Goal: Task Accomplishment & Management: Manage account settings

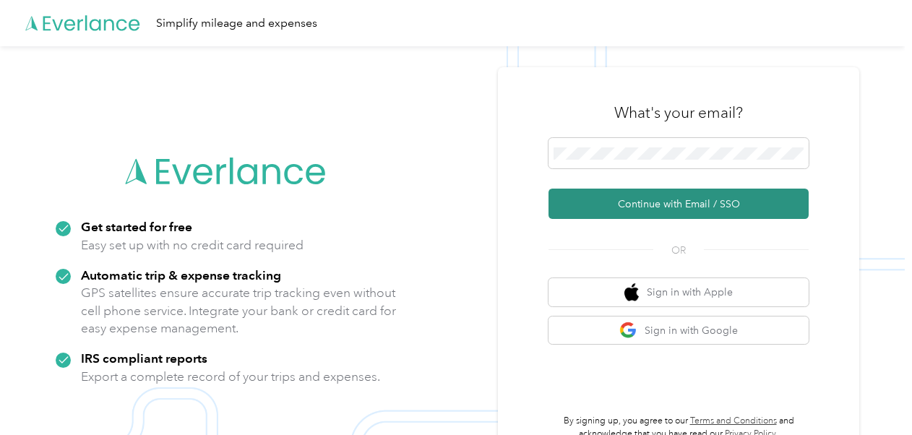
click at [649, 197] on button "Continue with Email / SSO" at bounding box center [679, 204] width 260 height 30
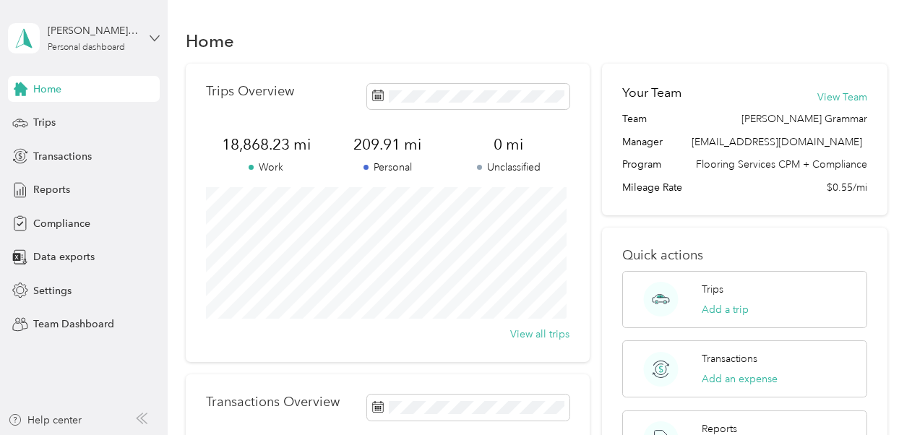
click at [152, 38] on icon at bounding box center [154, 37] width 9 height 5
click at [54, 116] on div "Team dashboard" at bounding box center [59, 110] width 77 height 15
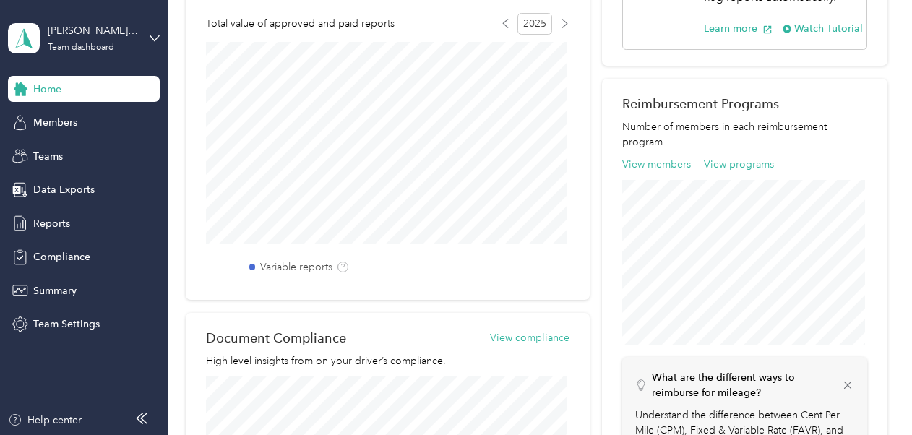
scroll to position [317, 0]
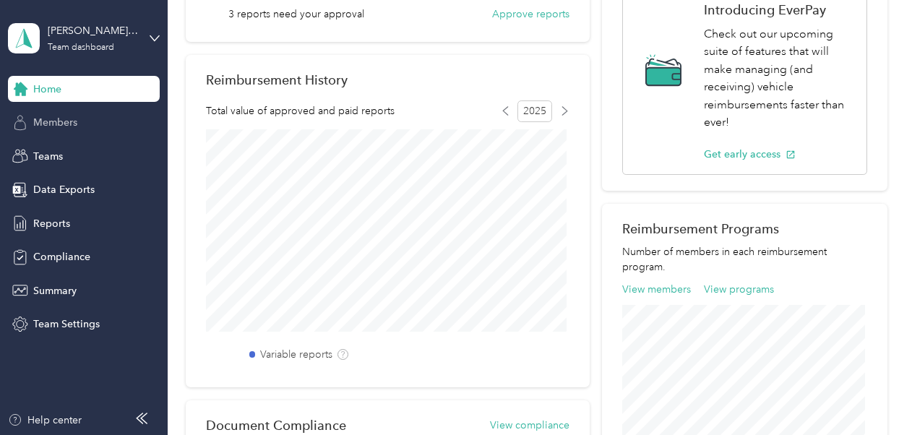
click at [56, 123] on span "Members" at bounding box center [55, 122] width 44 height 15
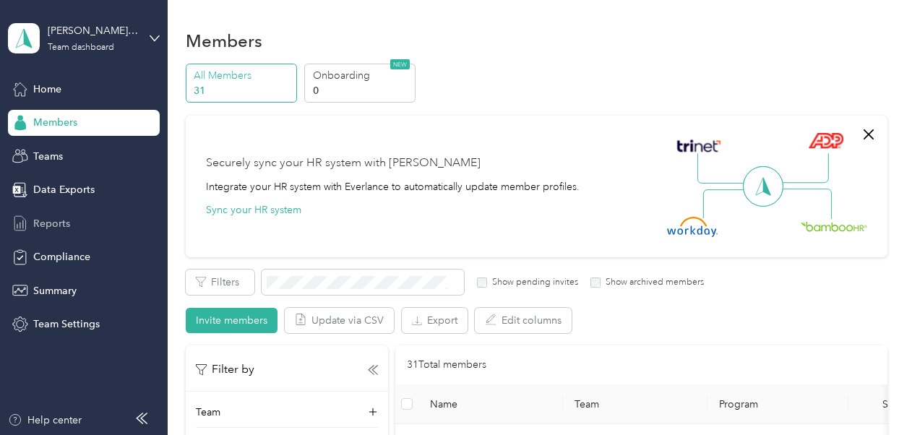
click at [55, 223] on span "Reports" at bounding box center [51, 223] width 37 height 15
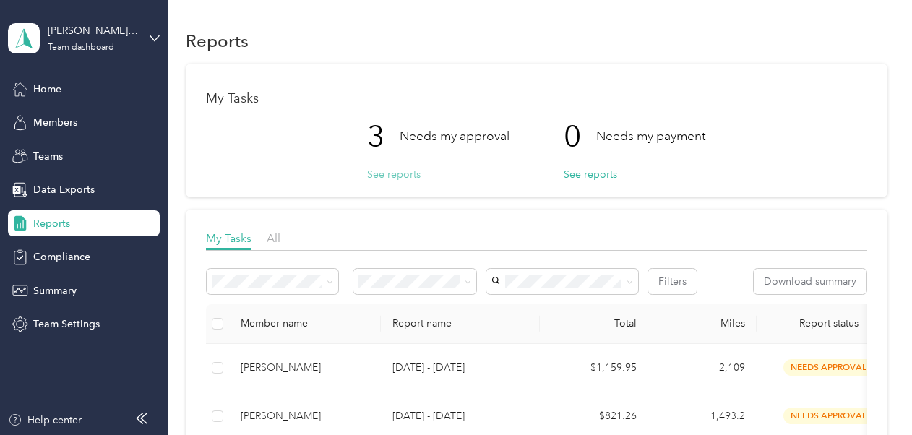
click at [398, 175] on button "See reports" at bounding box center [393, 174] width 53 height 15
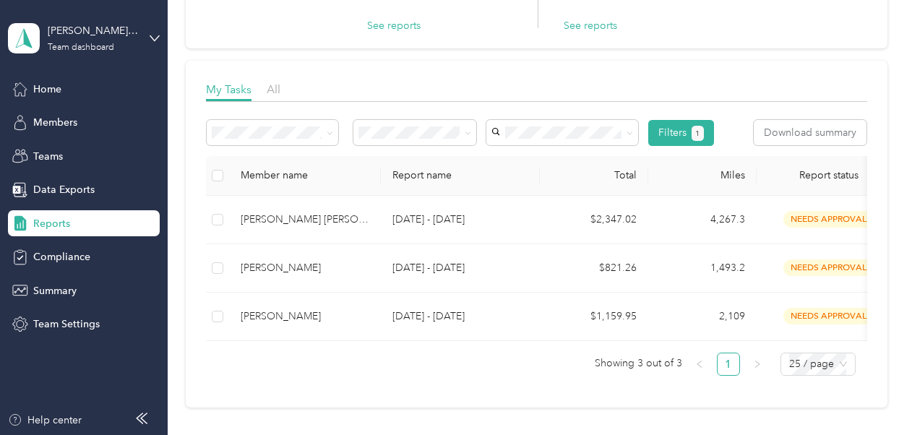
scroll to position [155, 0]
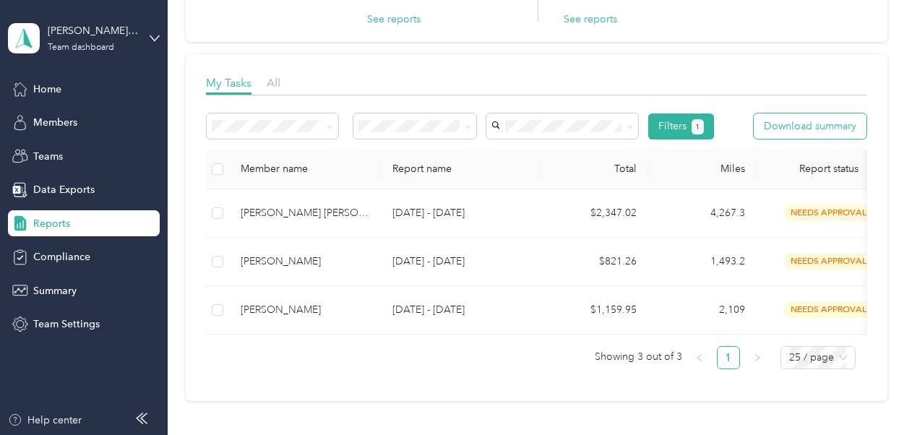
click at [807, 126] on button "Download summary" at bounding box center [810, 125] width 113 height 25
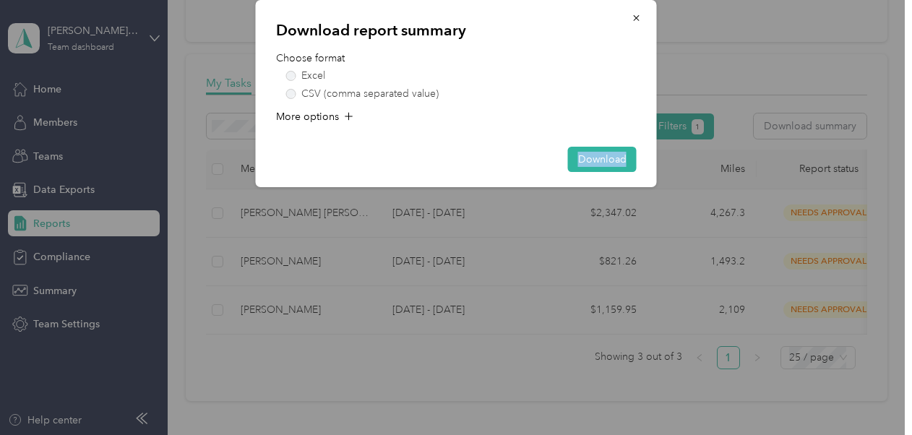
click at [807, 126] on div "Download report summary Choose format Excel CSV (comma separated value) More op…" at bounding box center [656, 96] width 401 height 192
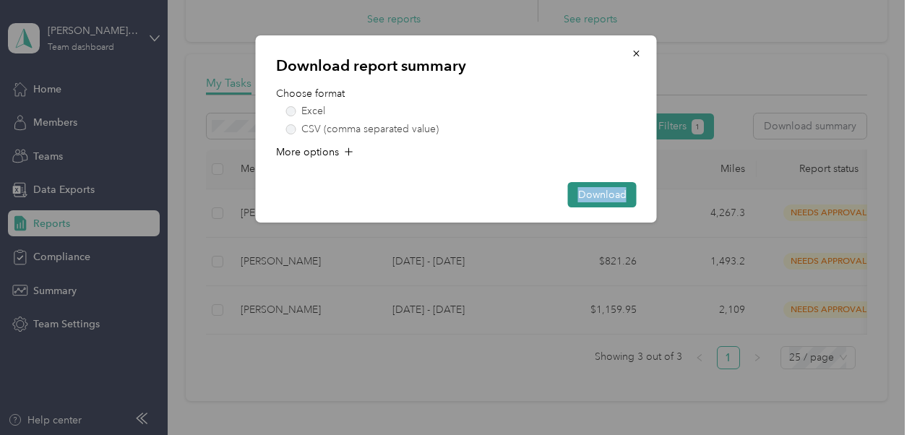
click at [603, 192] on button "Download" at bounding box center [602, 194] width 69 height 25
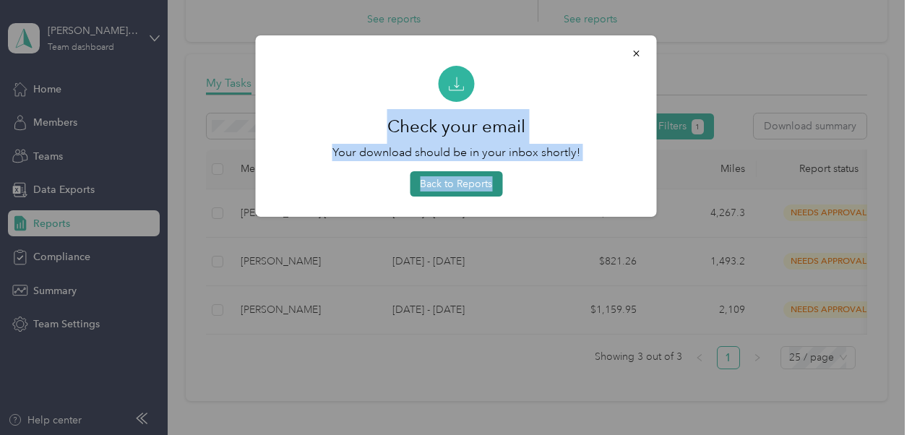
click at [460, 182] on button "Back to Reports" at bounding box center [456, 183] width 93 height 25
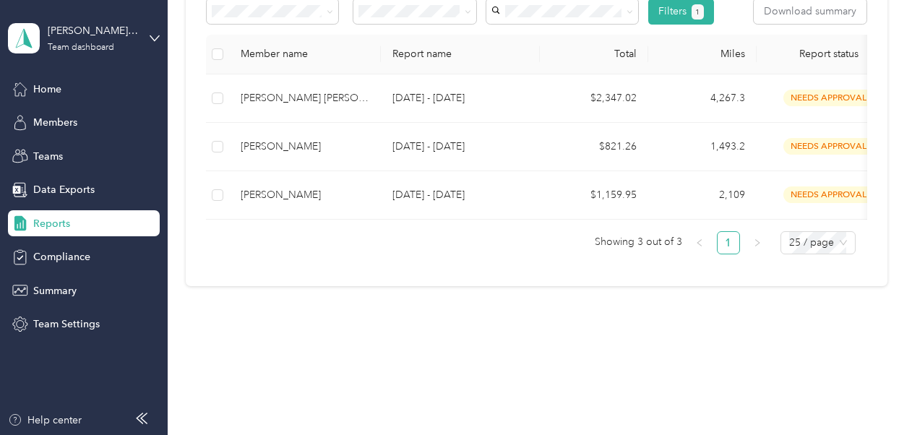
scroll to position [0, 0]
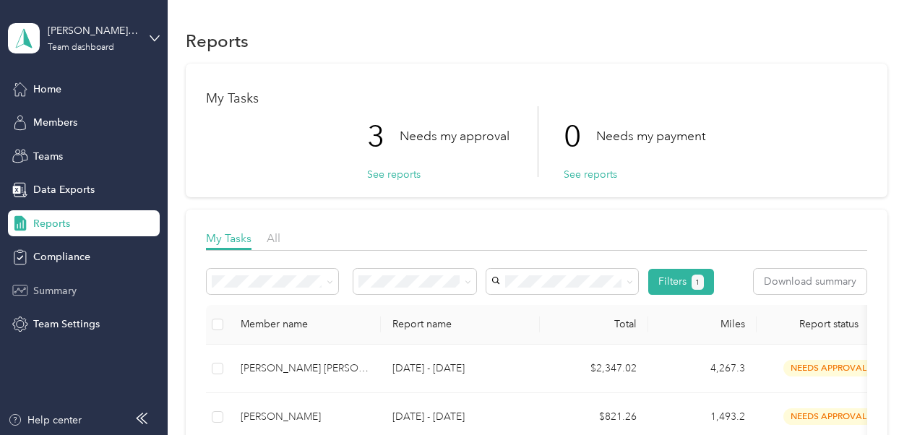
click at [58, 292] on span "Summary" at bounding box center [54, 290] width 43 height 15
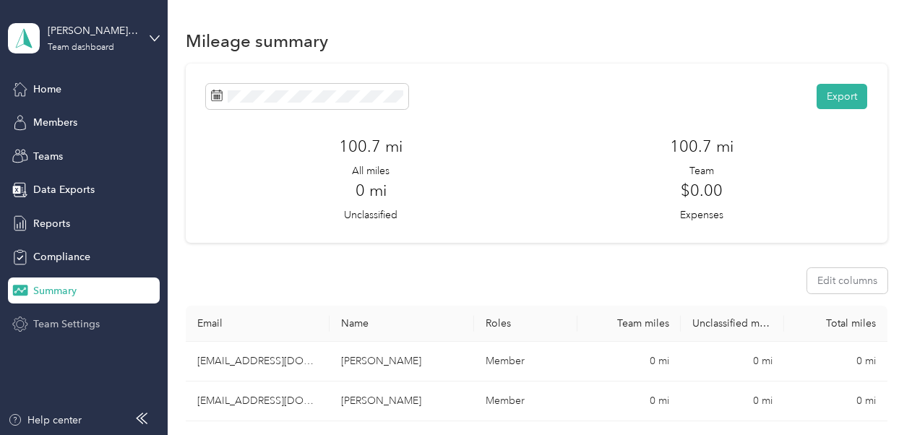
click at [71, 324] on span "Team Settings" at bounding box center [66, 324] width 67 height 15
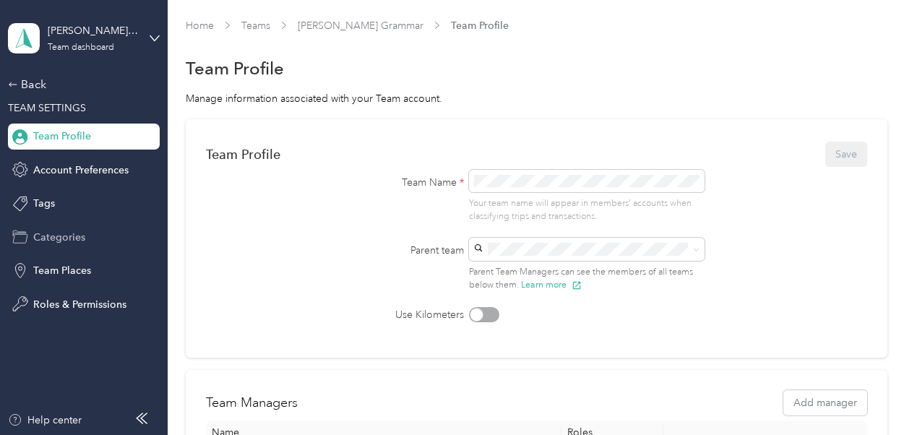
click at [48, 234] on span "Categories" at bounding box center [59, 237] width 52 height 15
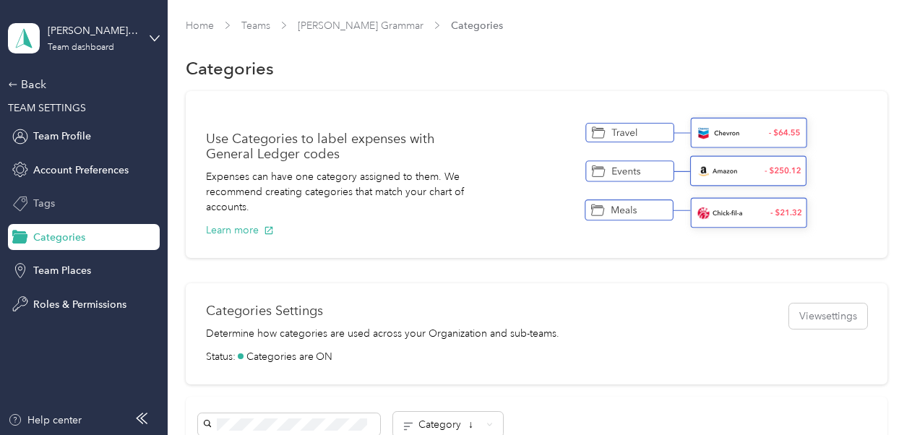
click at [41, 205] on span "Tags" at bounding box center [44, 203] width 22 height 15
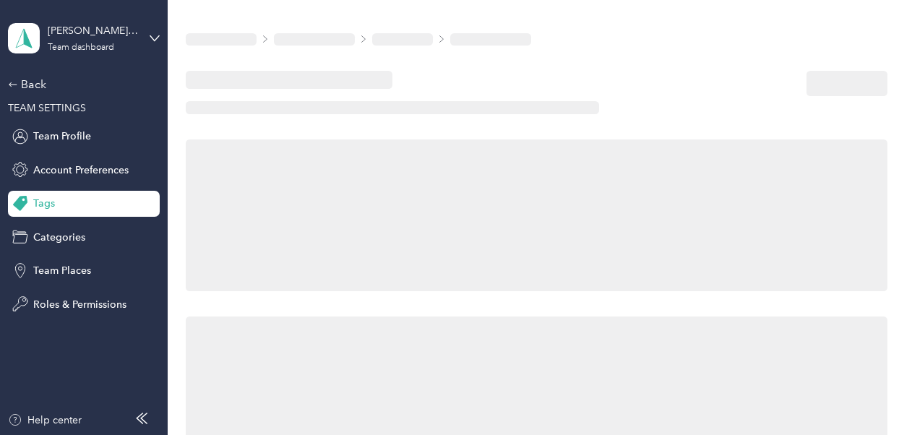
click at [41, 205] on span "Tags" at bounding box center [44, 203] width 22 height 15
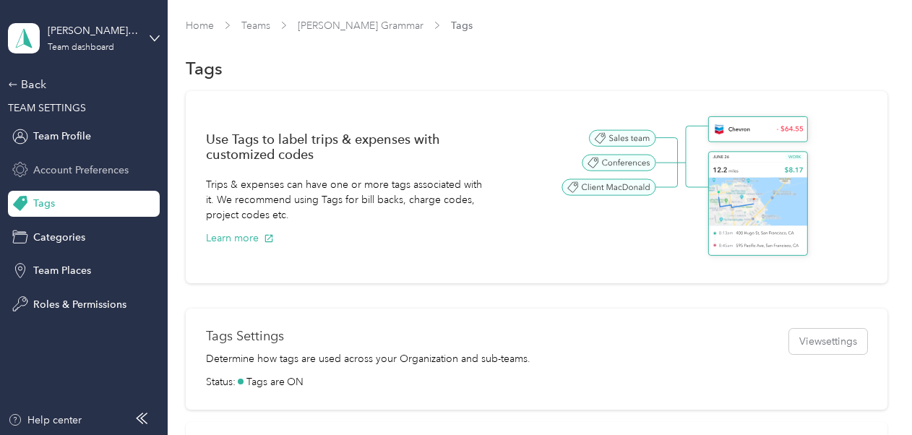
click at [60, 166] on span "Account Preferences" at bounding box center [80, 170] width 95 height 15
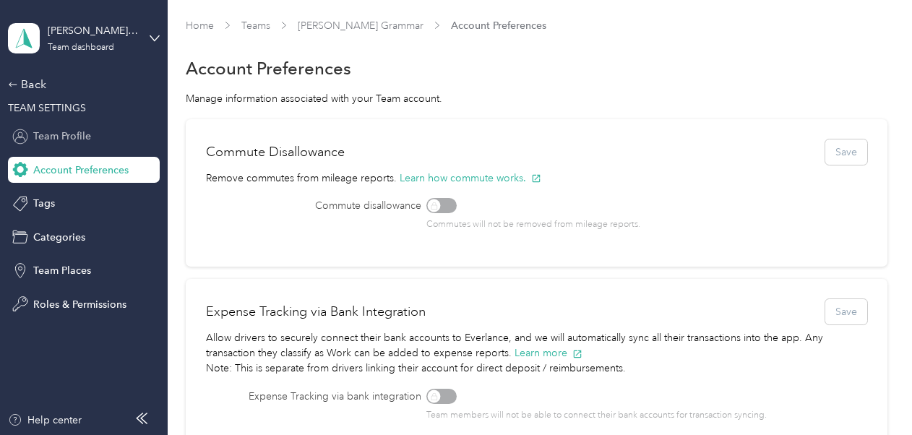
click at [53, 135] on span "Team Profile" at bounding box center [62, 136] width 58 height 15
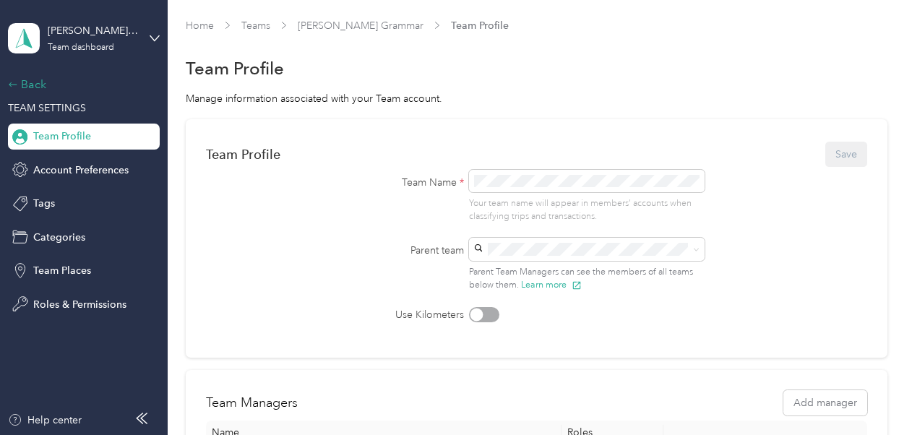
click at [27, 80] on div "Back" at bounding box center [80, 84] width 145 height 17
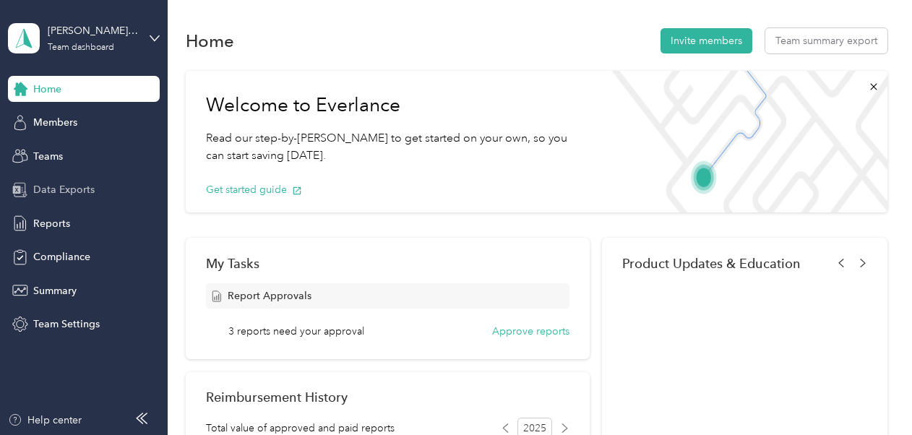
click at [56, 184] on span "Data Exports" at bounding box center [63, 189] width 61 height 15
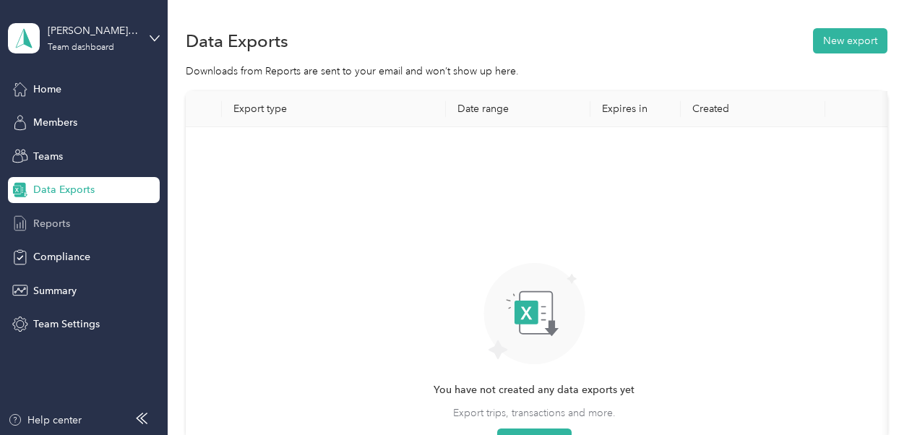
click at [56, 225] on span "Reports" at bounding box center [51, 223] width 37 height 15
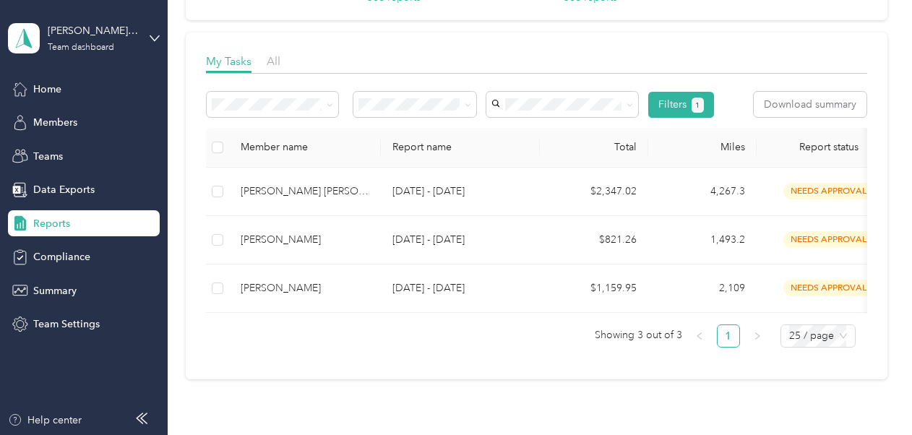
scroll to position [163, 0]
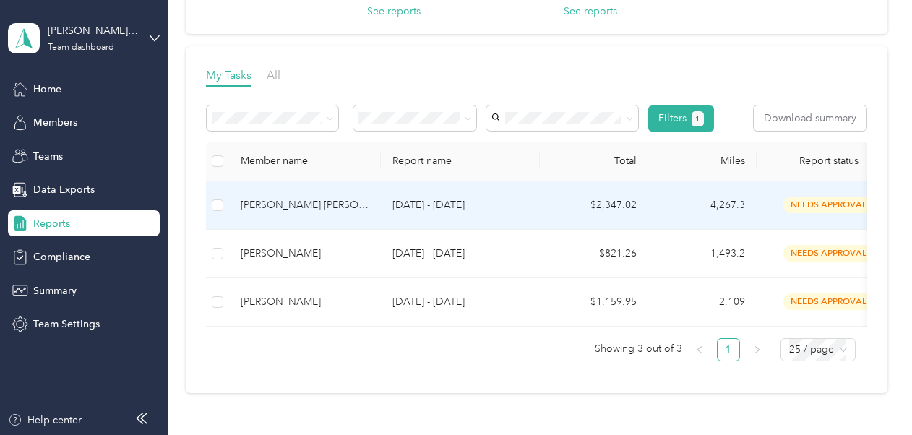
click at [309, 201] on div "[PERSON_NAME] [PERSON_NAME]" at bounding box center [305, 205] width 129 height 16
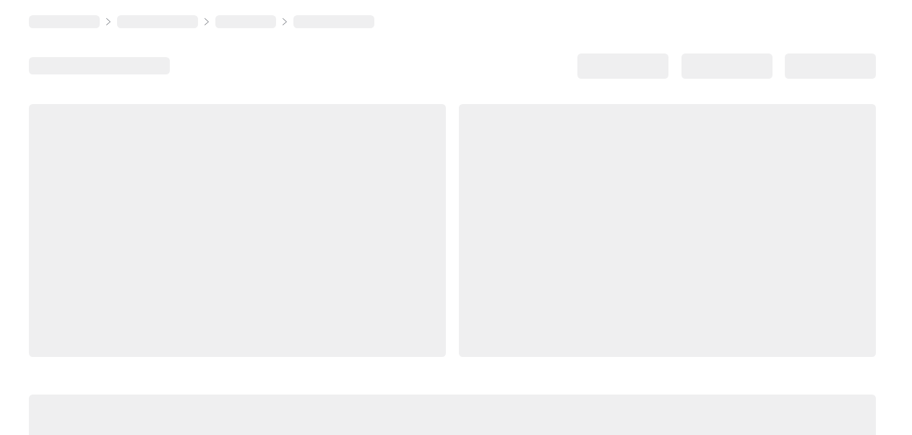
click at [309, 201] on div at bounding box center [237, 230] width 417 height 253
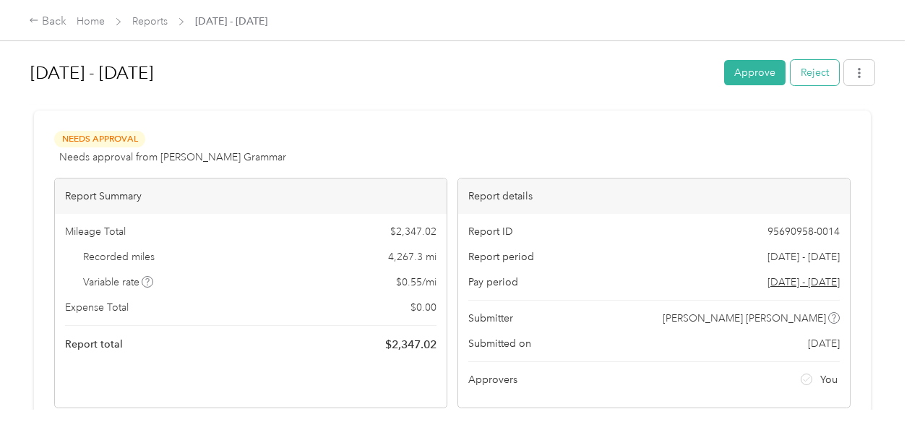
click at [810, 74] on button "Reject" at bounding box center [815, 72] width 48 height 25
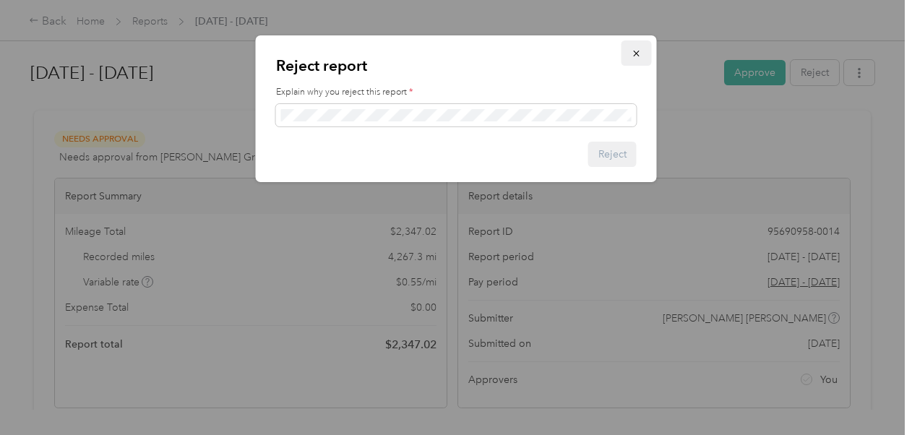
click at [638, 48] on icon "button" at bounding box center [637, 53] width 10 height 10
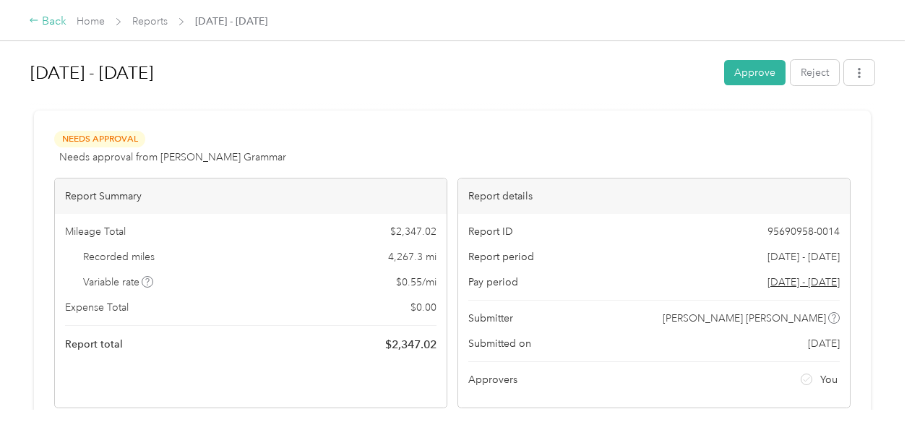
click at [30, 18] on icon at bounding box center [34, 20] width 10 height 10
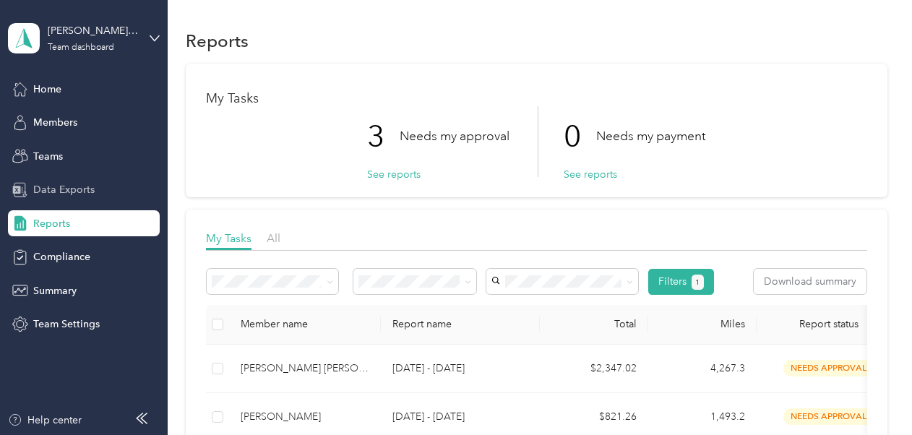
click at [54, 188] on span "Data Exports" at bounding box center [63, 189] width 61 height 15
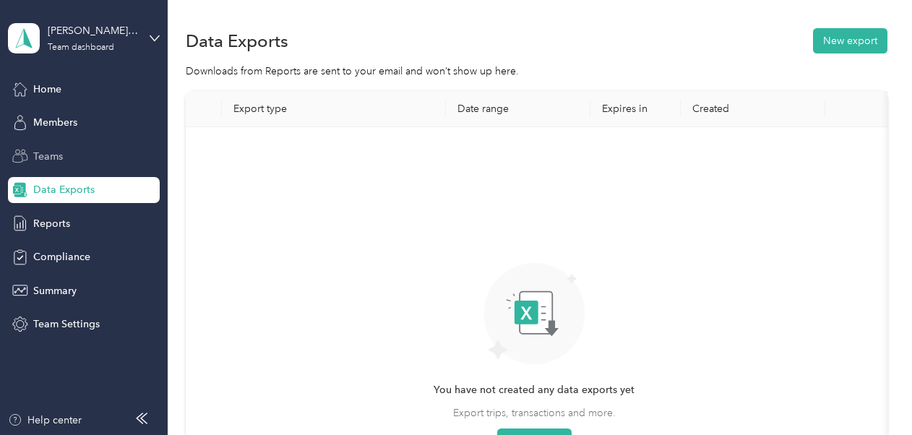
click at [43, 157] on span "Teams" at bounding box center [48, 156] width 30 height 15
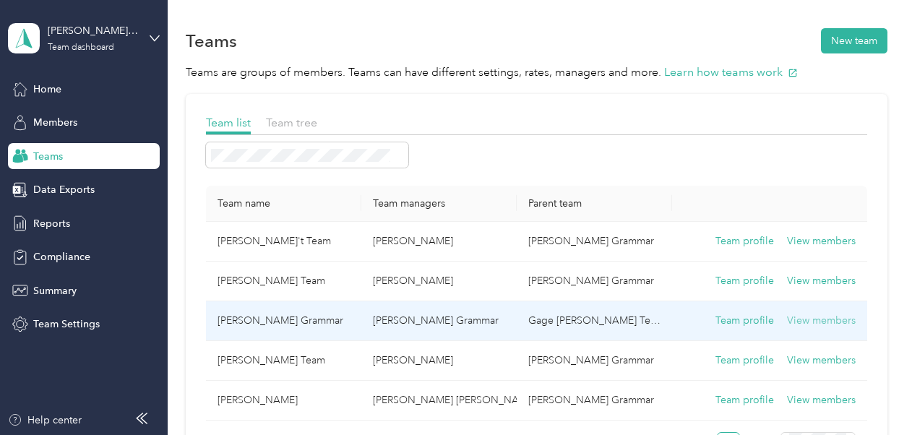
click at [805, 318] on button "View members" at bounding box center [821, 321] width 69 height 16
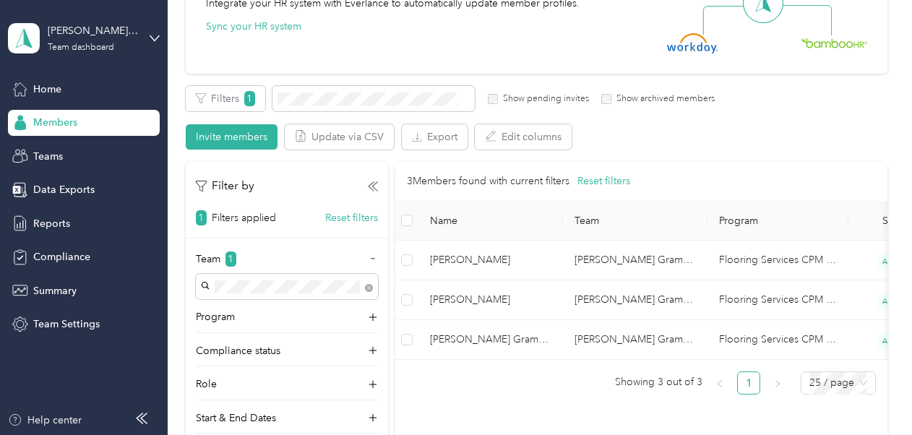
scroll to position [202, 0]
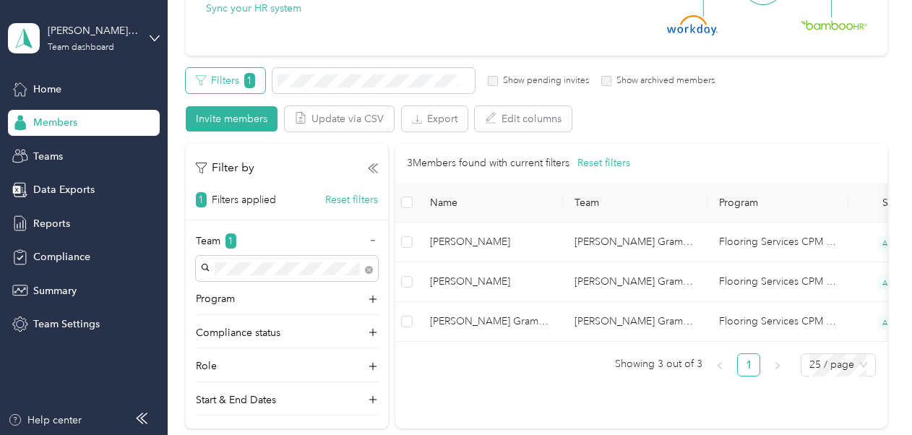
click at [250, 80] on span "1" at bounding box center [249, 80] width 11 height 15
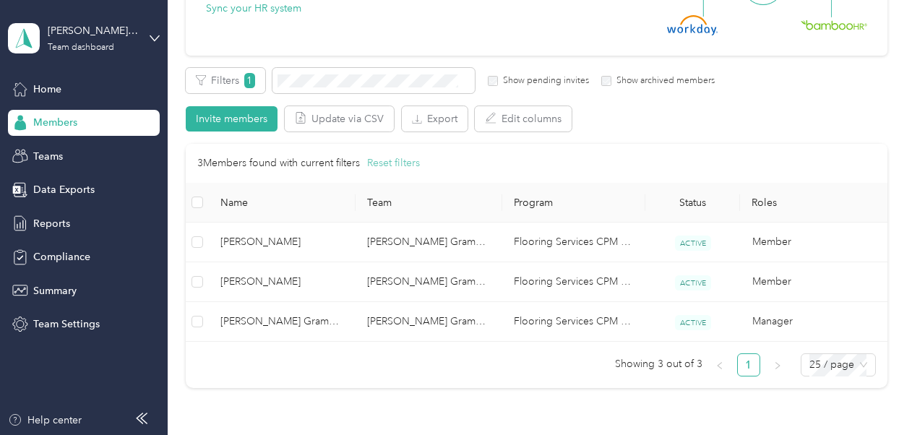
click at [395, 160] on button "Reset filters" at bounding box center [393, 163] width 53 height 16
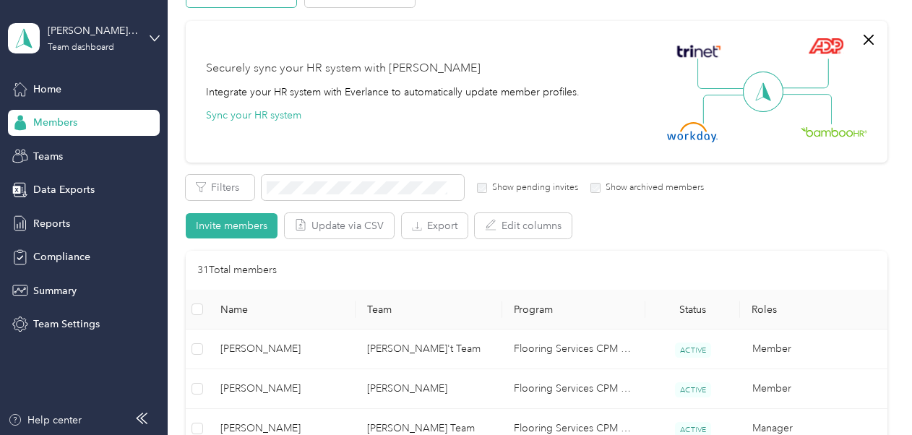
scroll to position [112, 0]
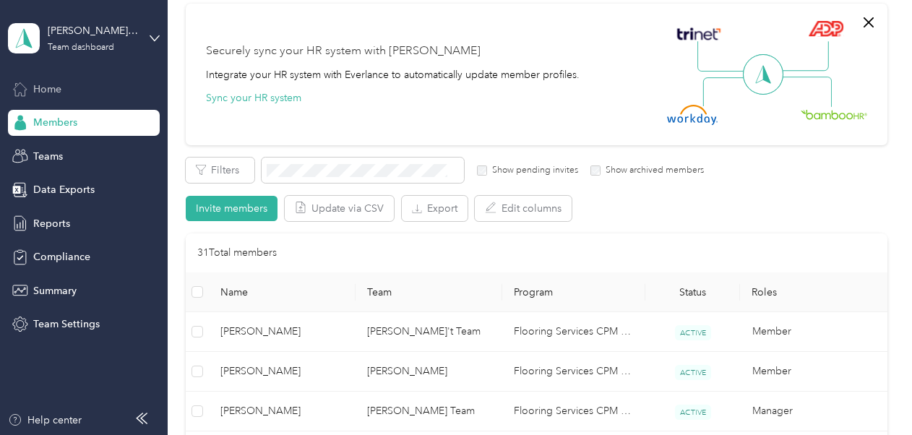
click at [45, 88] on span "Home" at bounding box center [47, 89] width 28 height 15
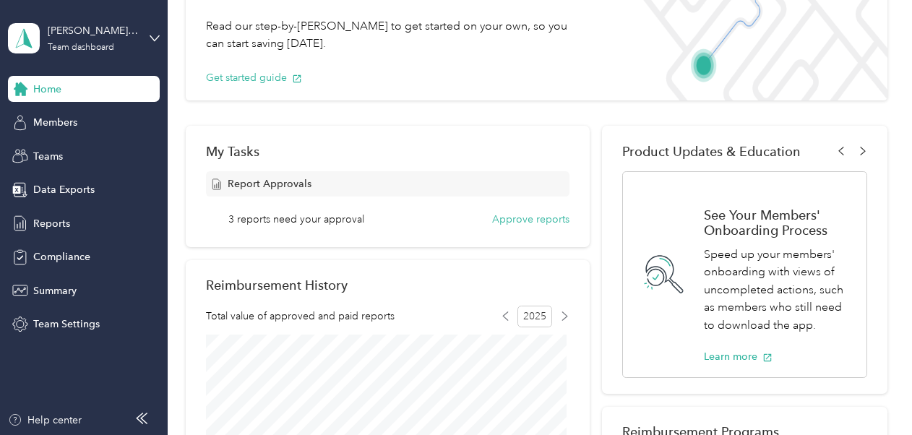
click at [45, 88] on span "Home" at bounding box center [47, 89] width 28 height 15
